Goal: Find specific page/section: Find specific page/section

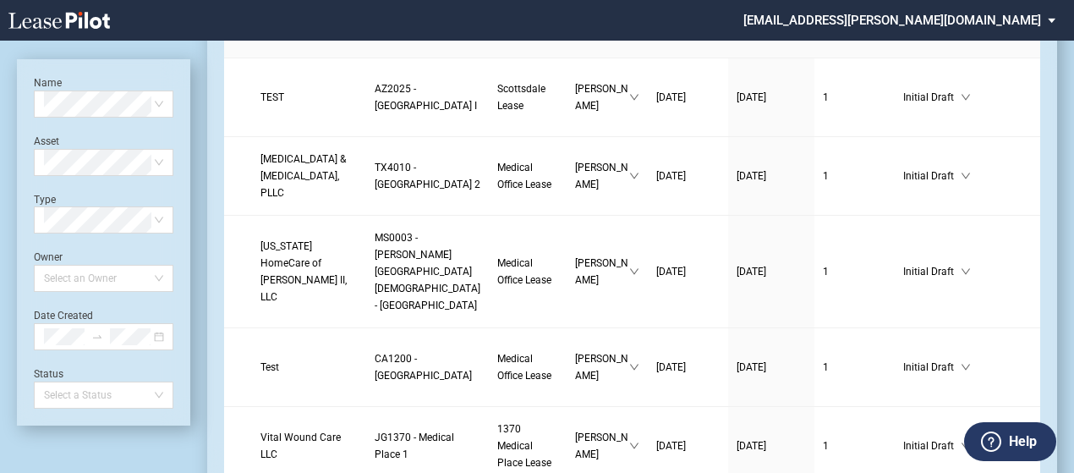
scroll to position [1276, 0]
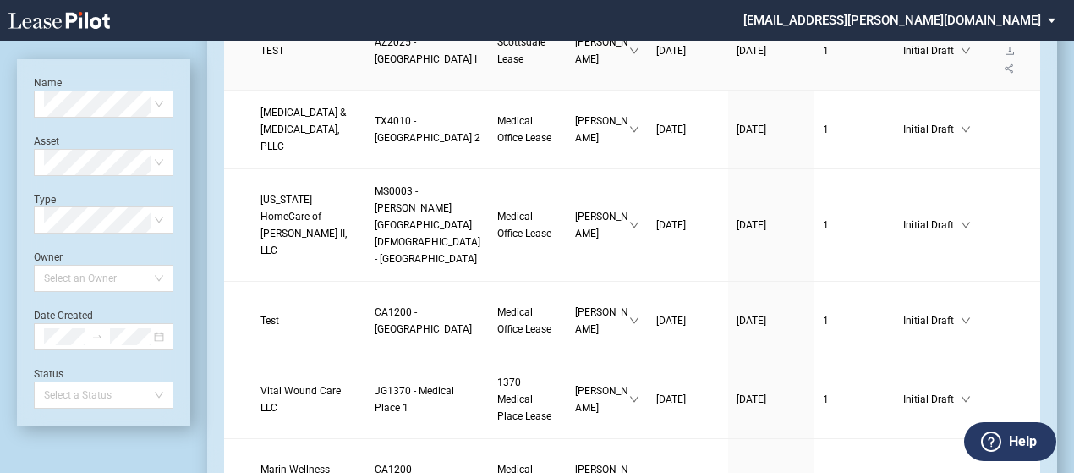
click at [283, 57] on span "TEST" at bounding box center [272, 51] width 24 height 12
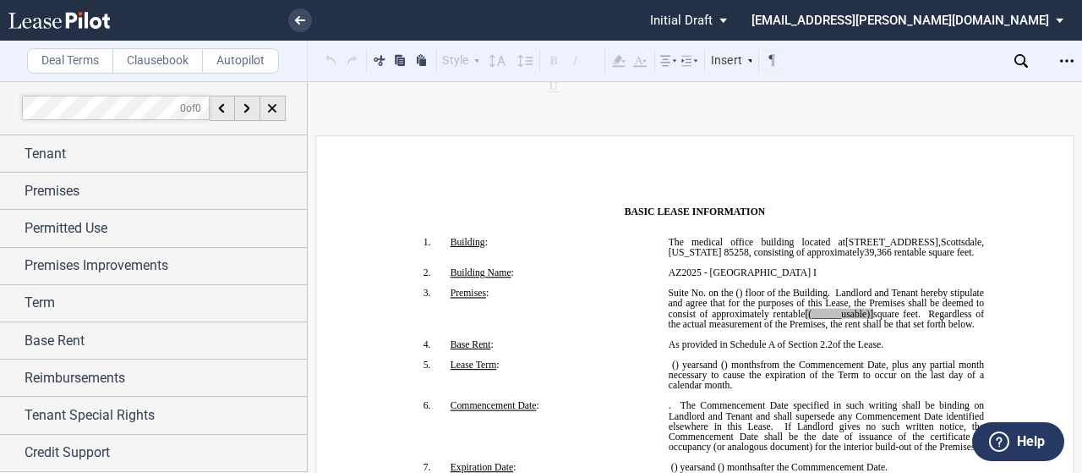
click at [151, 60] on label "Clausebook" at bounding box center [157, 60] width 90 height 25
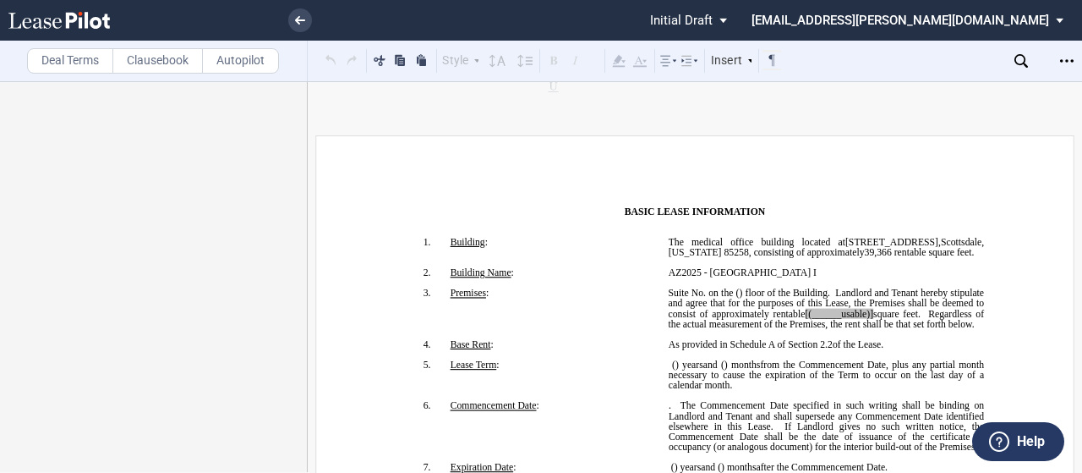
click at [57, 60] on label "Deal Terms" at bounding box center [70, 60] width 86 height 25
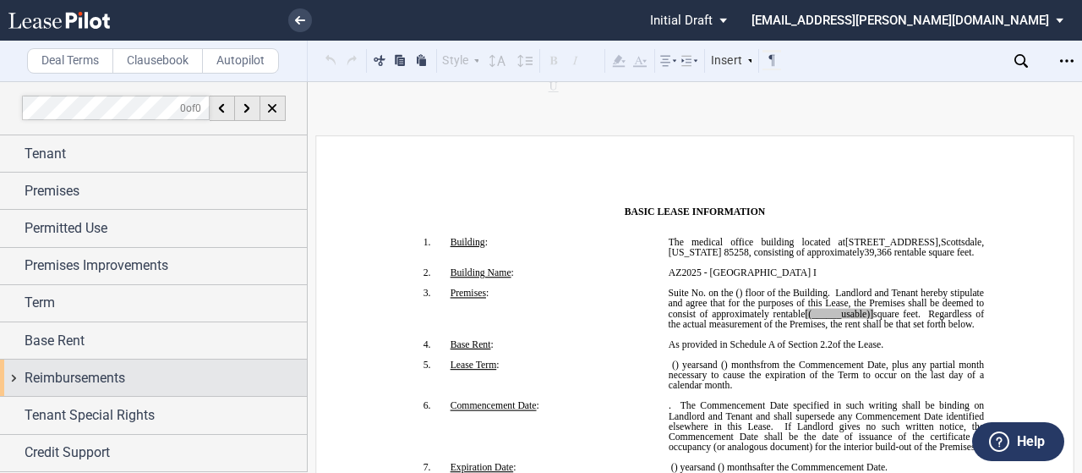
scroll to position [34, 0]
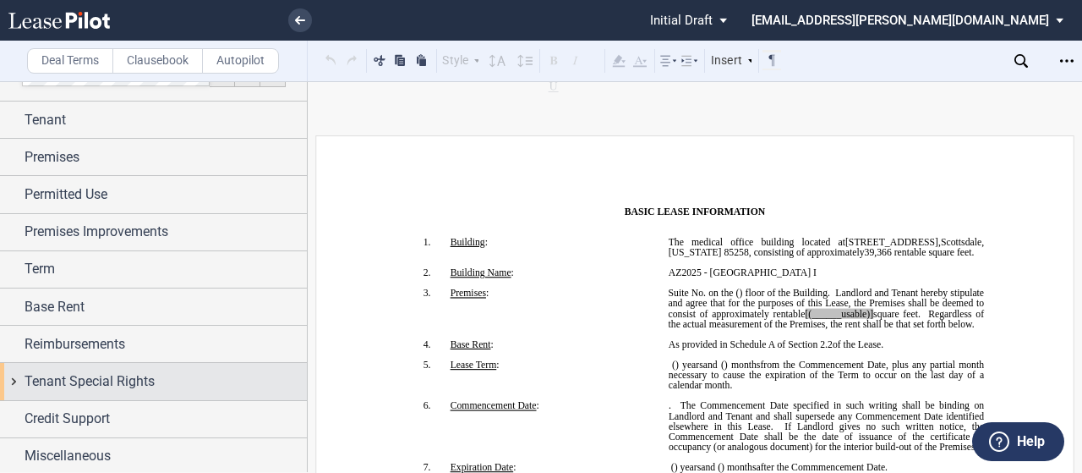
click at [3, 380] on div "Tenant Special Rights" at bounding box center [153, 381] width 307 height 36
